Goal: Check status: Check status

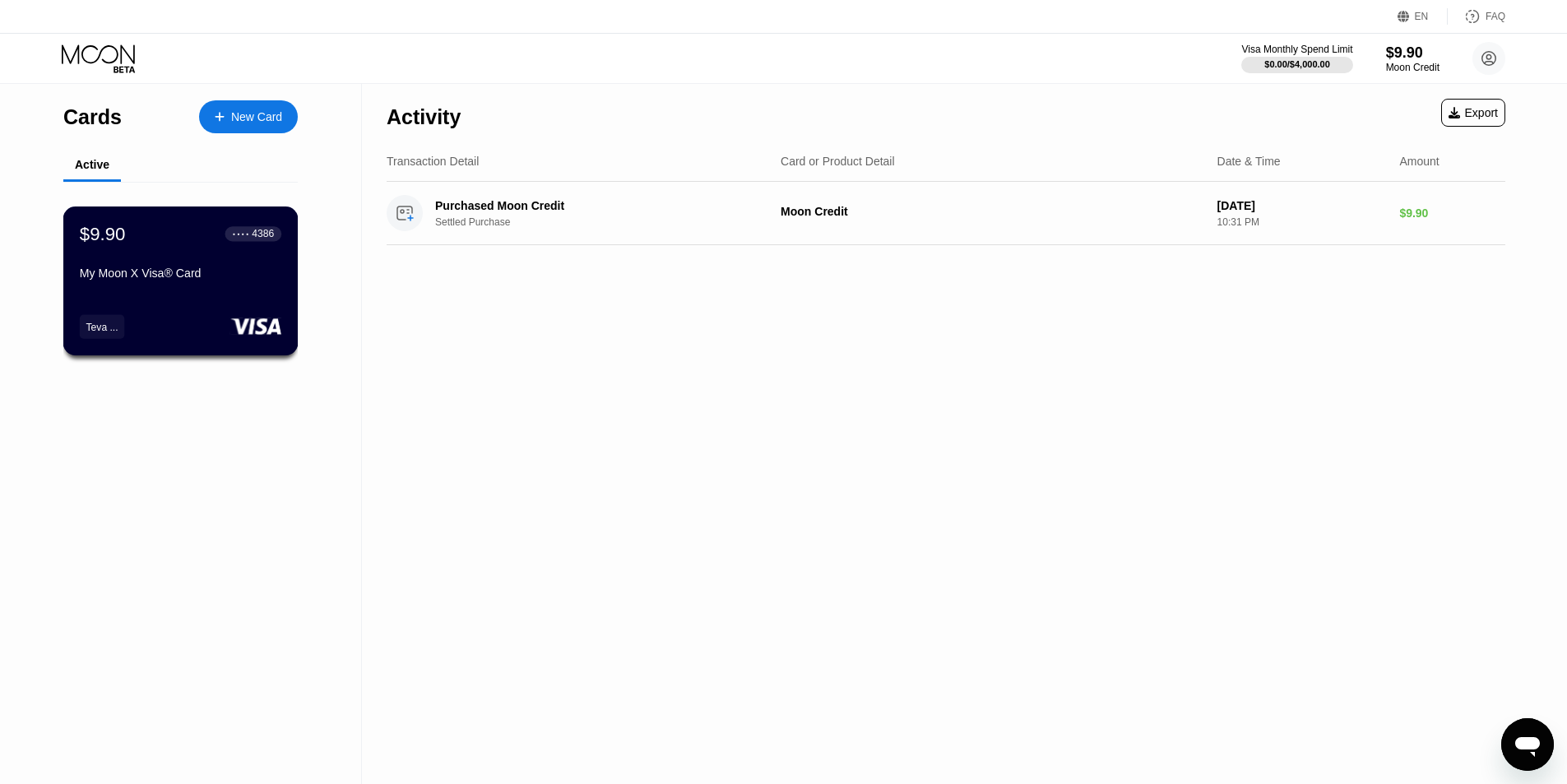
click at [177, 275] on div "My Moon X Visa® Card" at bounding box center [181, 273] width 202 height 13
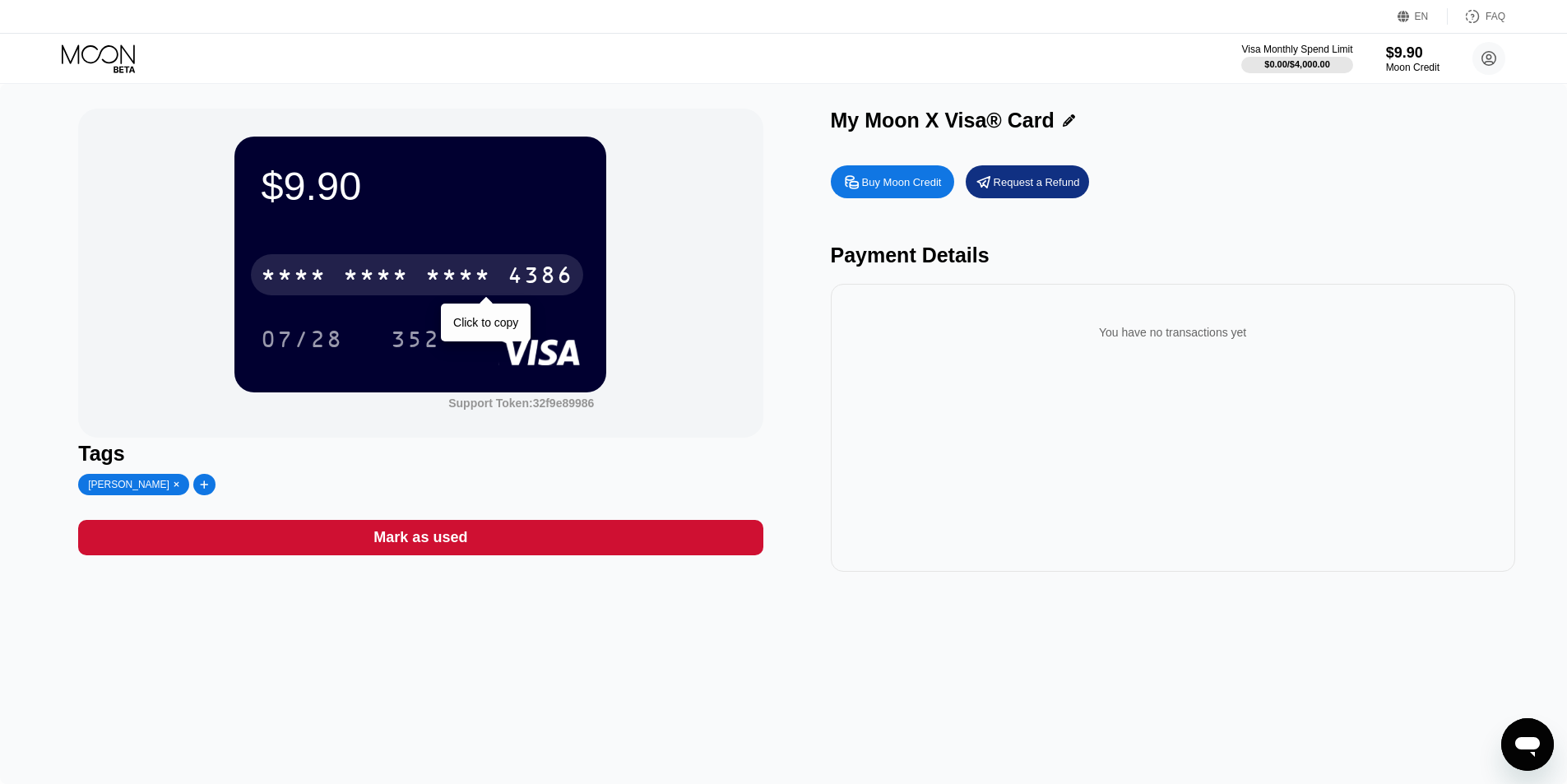
click at [437, 284] on div "* * * *" at bounding box center [458, 276] width 66 height 26
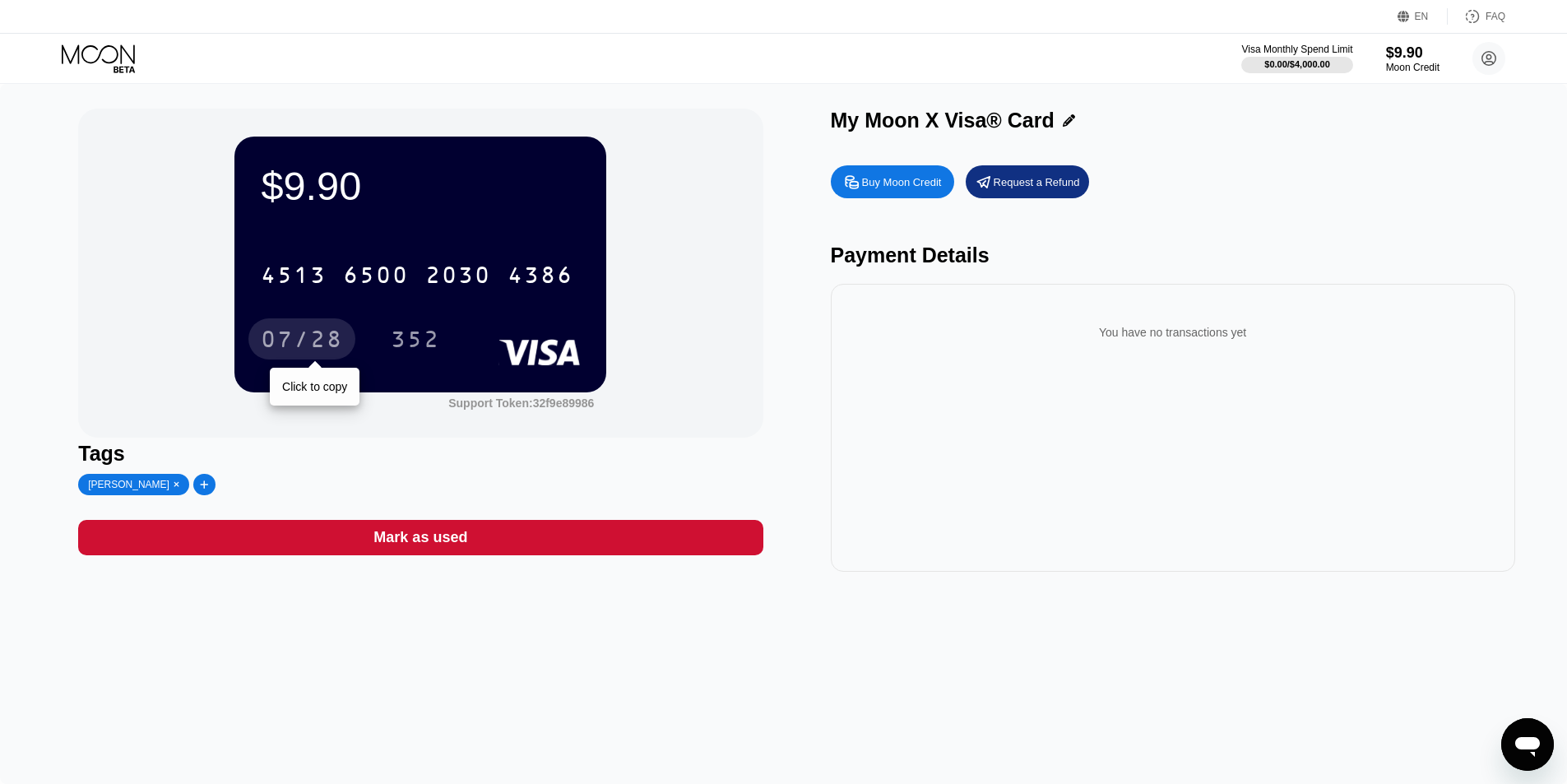
click at [322, 354] on div "07/28" at bounding box center [302, 341] width 83 height 26
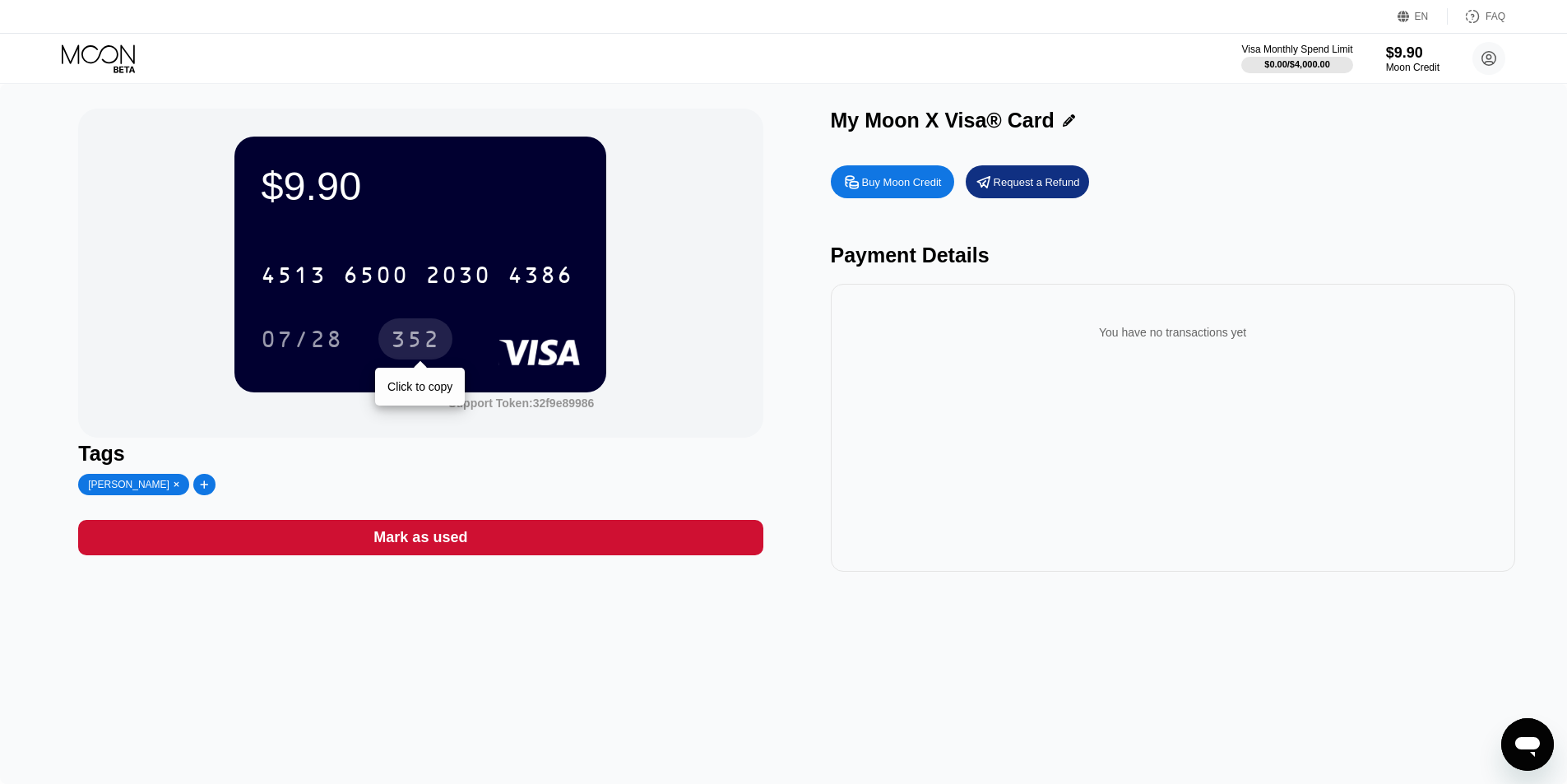
click at [414, 341] on div "352" at bounding box center [415, 341] width 49 height 26
drag, startPoint x: 88, startPoint y: 491, endPoint x: 164, endPoint y: 358, distance: 153.2
click at [164, 358] on div "$9.90 4513 6500 2030 4386 07/28 352 Support Token: 32f9e89986 Tags Teva Lihabem…" at bounding box center [420, 340] width 685 height 463
click at [118, 490] on div "[PERSON_NAME]" at bounding box center [129, 485] width 82 height 12
click at [117, 487] on div "[PERSON_NAME]" at bounding box center [129, 485] width 82 height 12
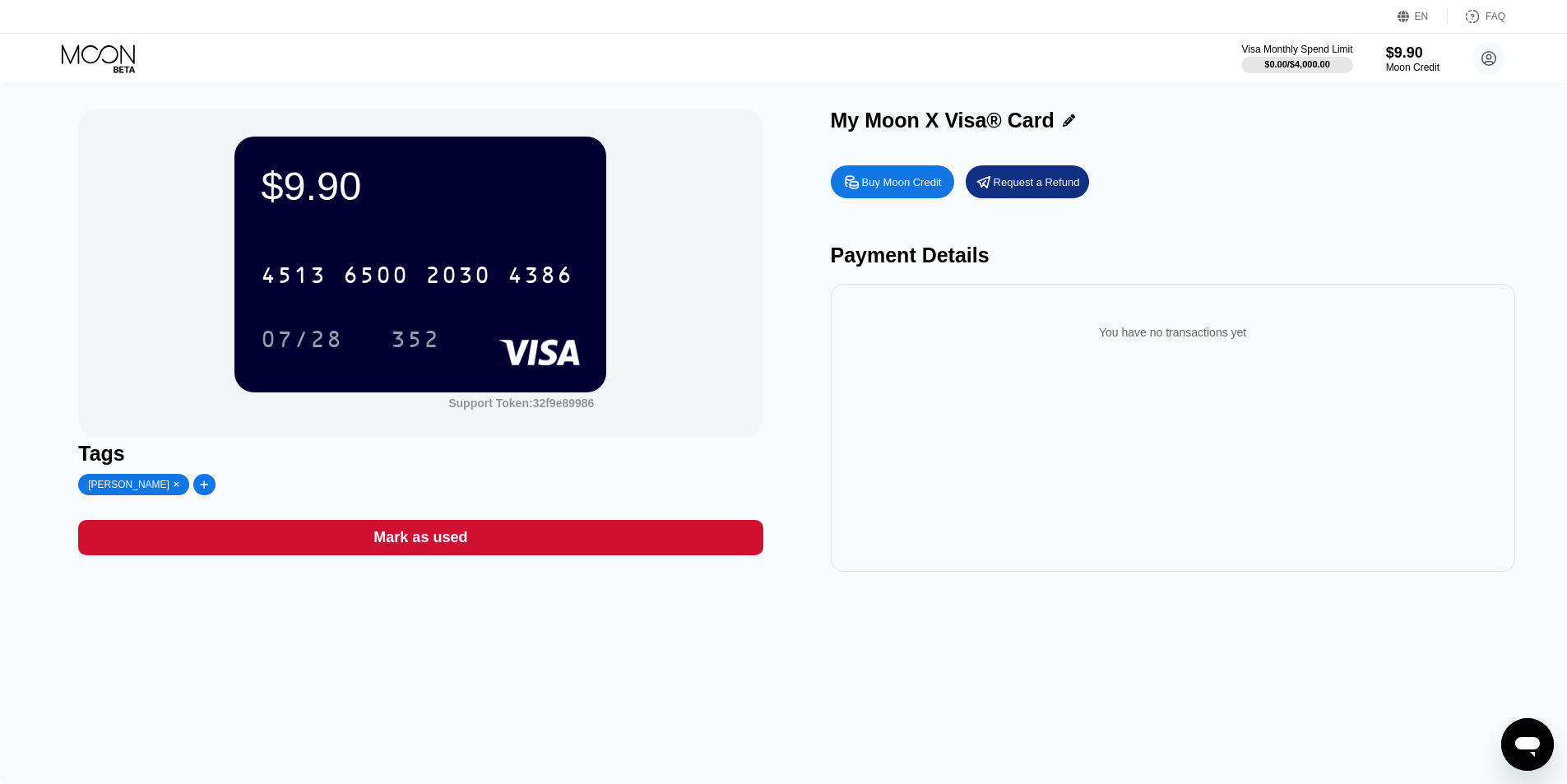
drag, startPoint x: 87, startPoint y: 490, endPoint x: 138, endPoint y: 491, distance: 51.0
click at [138, 491] on div "[PERSON_NAME]" at bounding box center [133, 485] width 111 height 21
